Goal: Go to known website: Access a specific website the user already knows

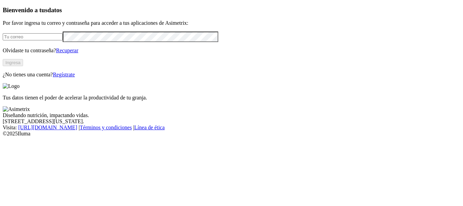
type input "juan.fonseca@contegral.co"
click at [23, 66] on button "Ingresa" at bounding box center [13, 62] width 20 height 7
